Goal: Task Accomplishment & Management: Use online tool/utility

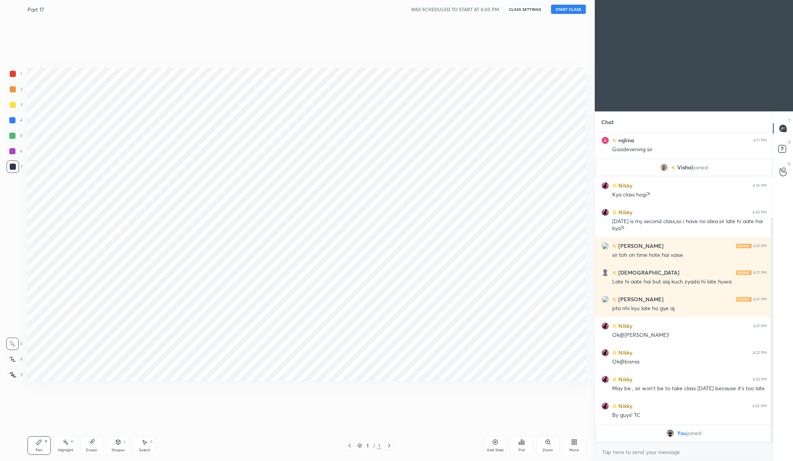
scroll to position [38292, 38140]
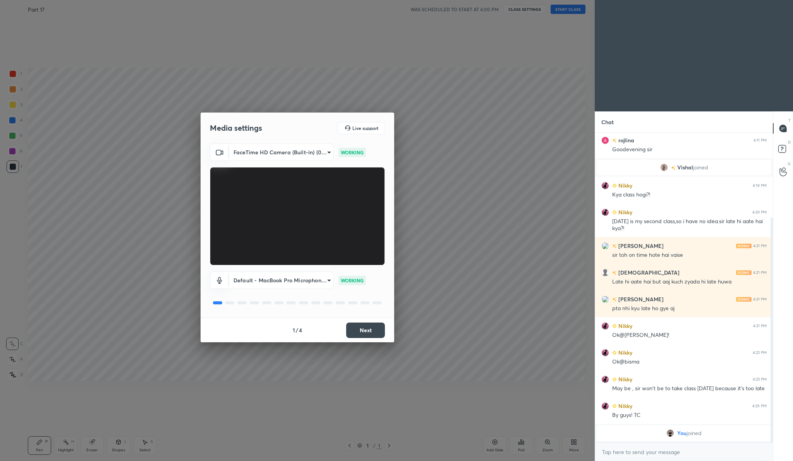
click at [348, 331] on button "Next" at bounding box center [365, 330] width 39 height 15
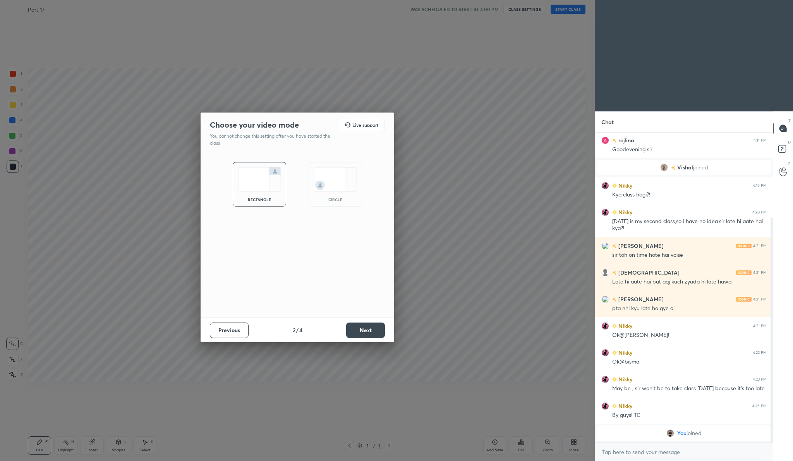
click at [348, 331] on button "Next" at bounding box center [365, 330] width 39 height 15
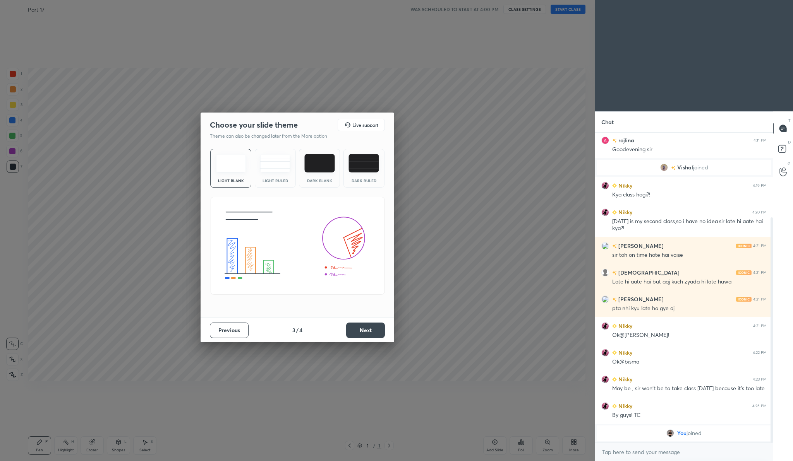
scroll to position [134, 0]
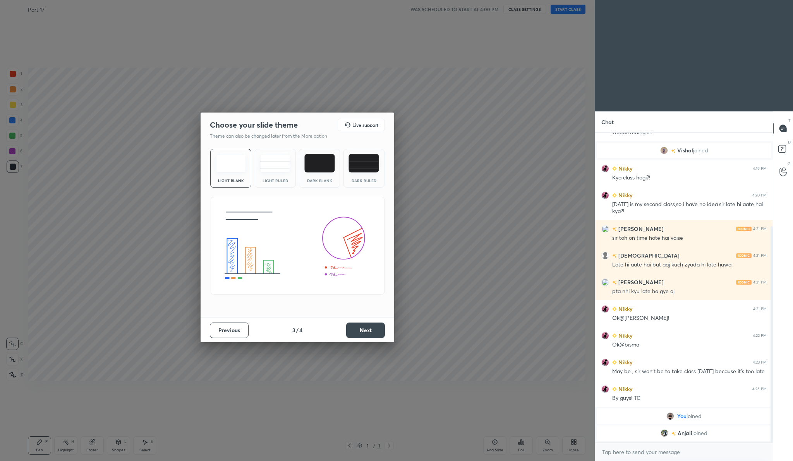
click at [348, 331] on button "Next" at bounding box center [365, 330] width 39 height 15
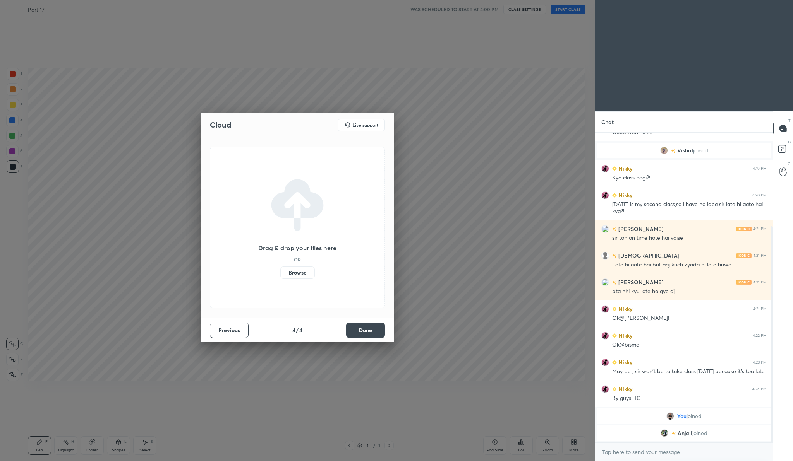
click at [348, 331] on button "Done" at bounding box center [365, 330] width 39 height 15
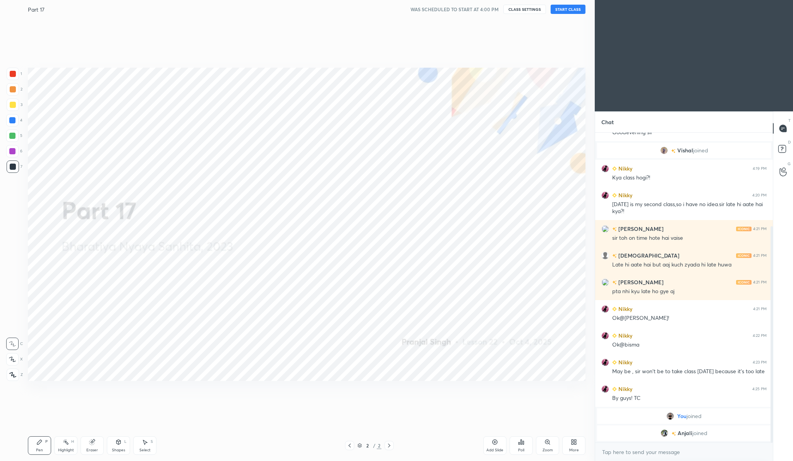
click at [570, 11] on button "START CLASS" at bounding box center [567, 9] width 35 height 9
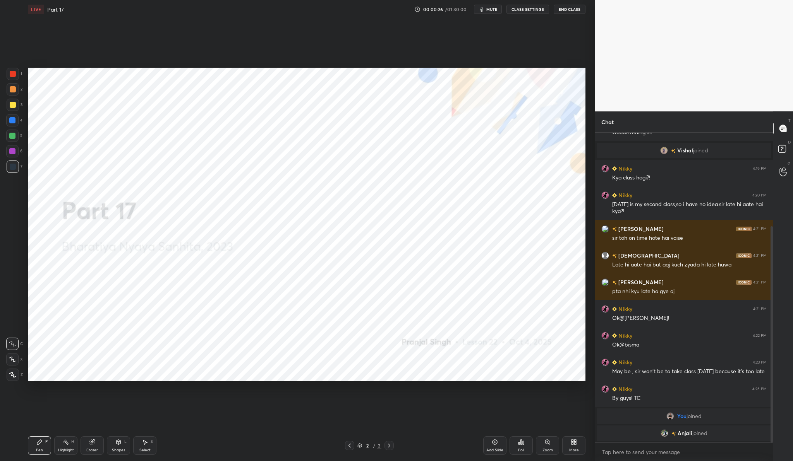
click at [567, 9] on button "End Class" at bounding box center [569, 9] width 32 height 9
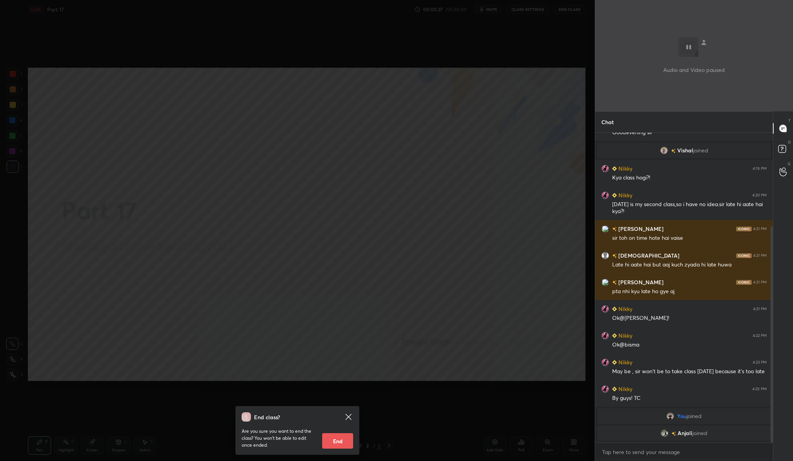
click at [344, 446] on button "End" at bounding box center [337, 440] width 31 height 15
type textarea "x"
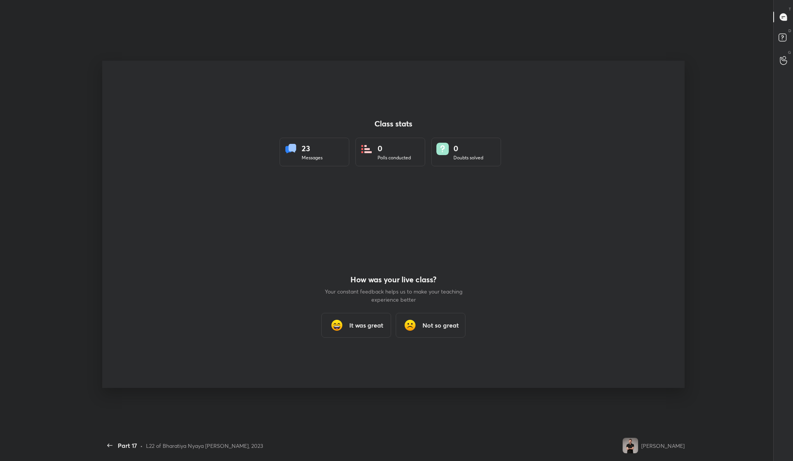
scroll to position [412, 588]
